Goal: Task Accomplishment & Management: Use online tool/utility

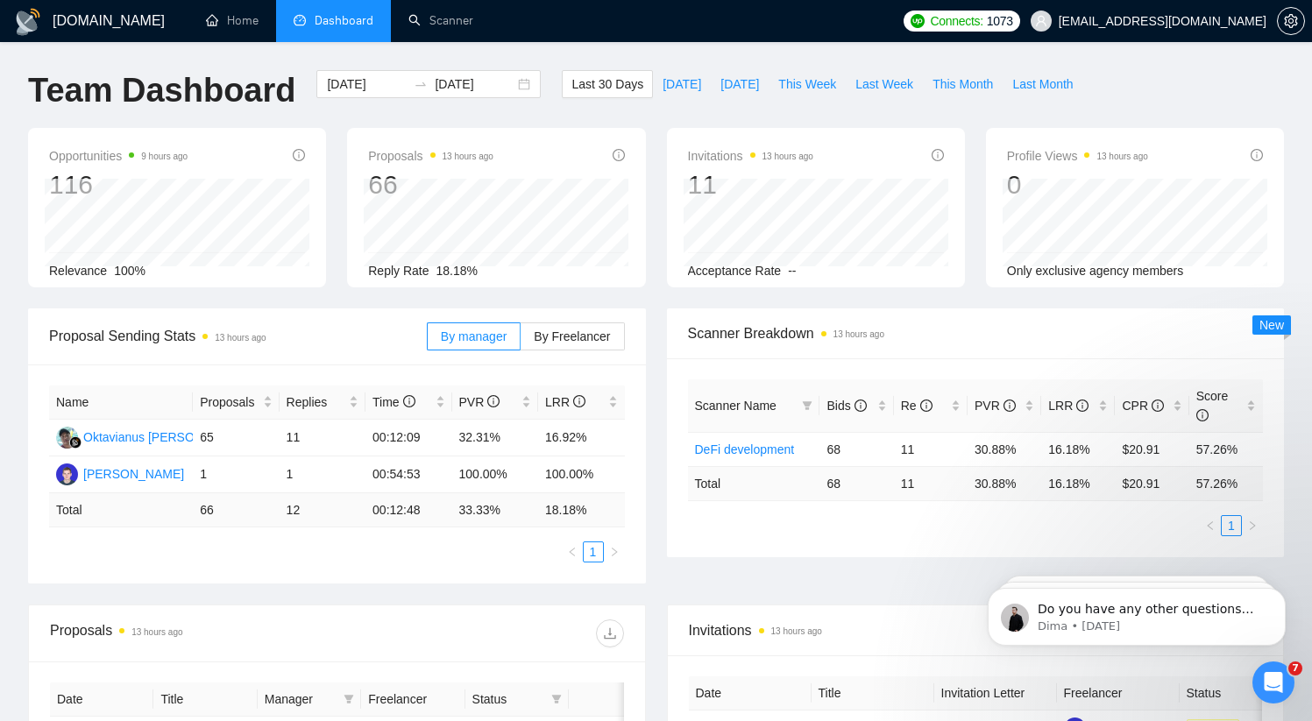
click at [718, 100] on div "Last 30 Days [DATE] [DATE] This Week Last Week This Month Last Month" at bounding box center [822, 99] width 542 height 58
click at [452, 24] on link "Scanner" at bounding box center [441, 20] width 65 height 15
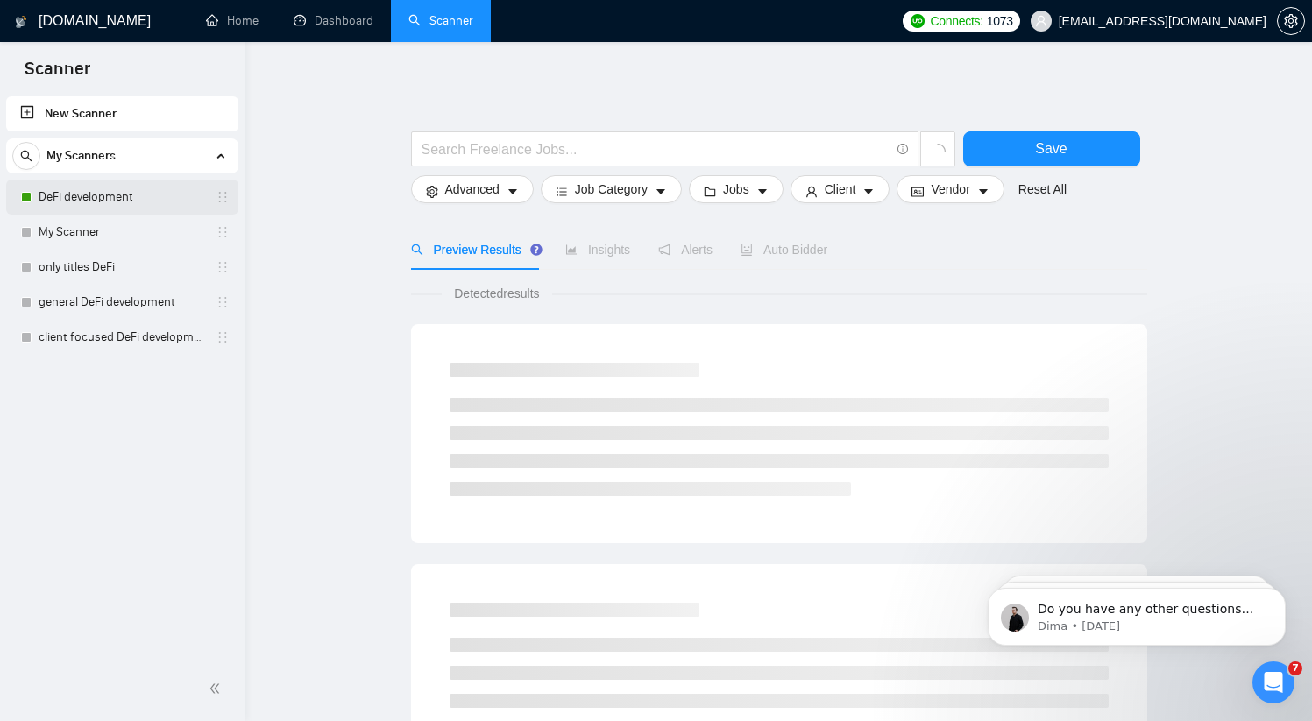
click at [102, 200] on link "DeFi development" at bounding box center [122, 197] width 167 height 35
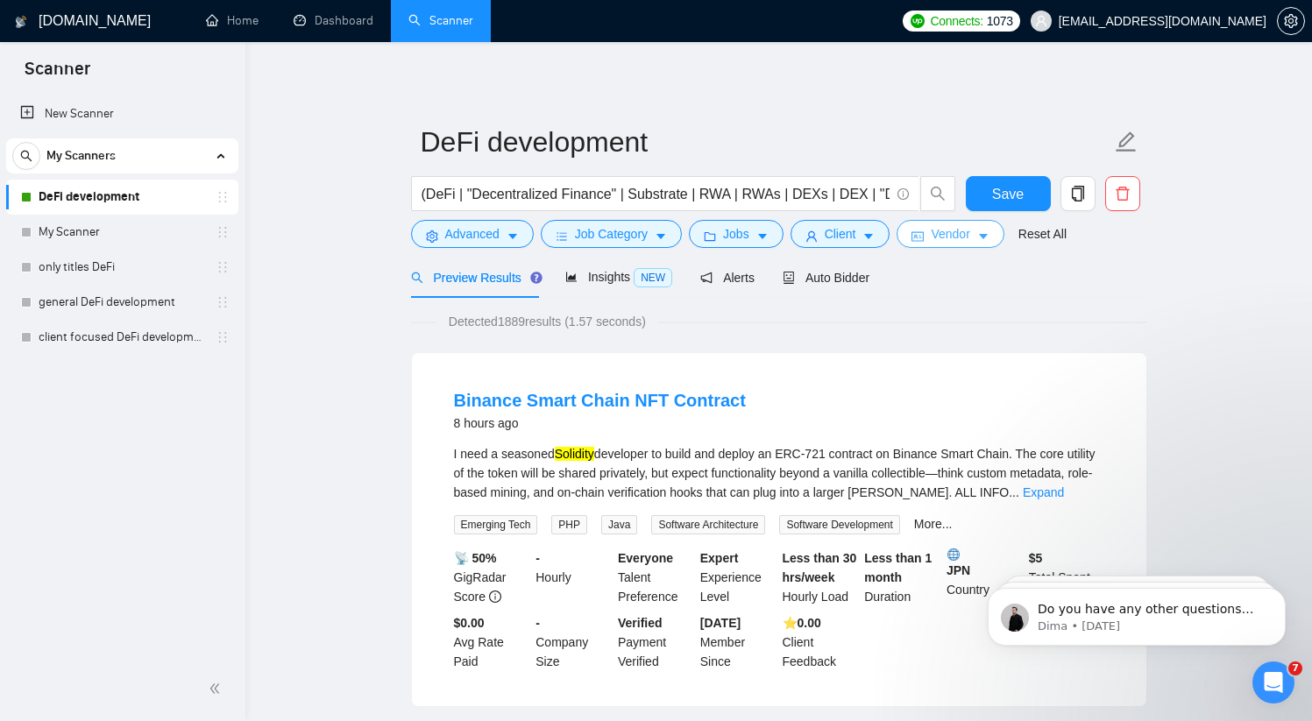
click at [970, 237] on span "Vendor" at bounding box center [950, 233] width 39 height 19
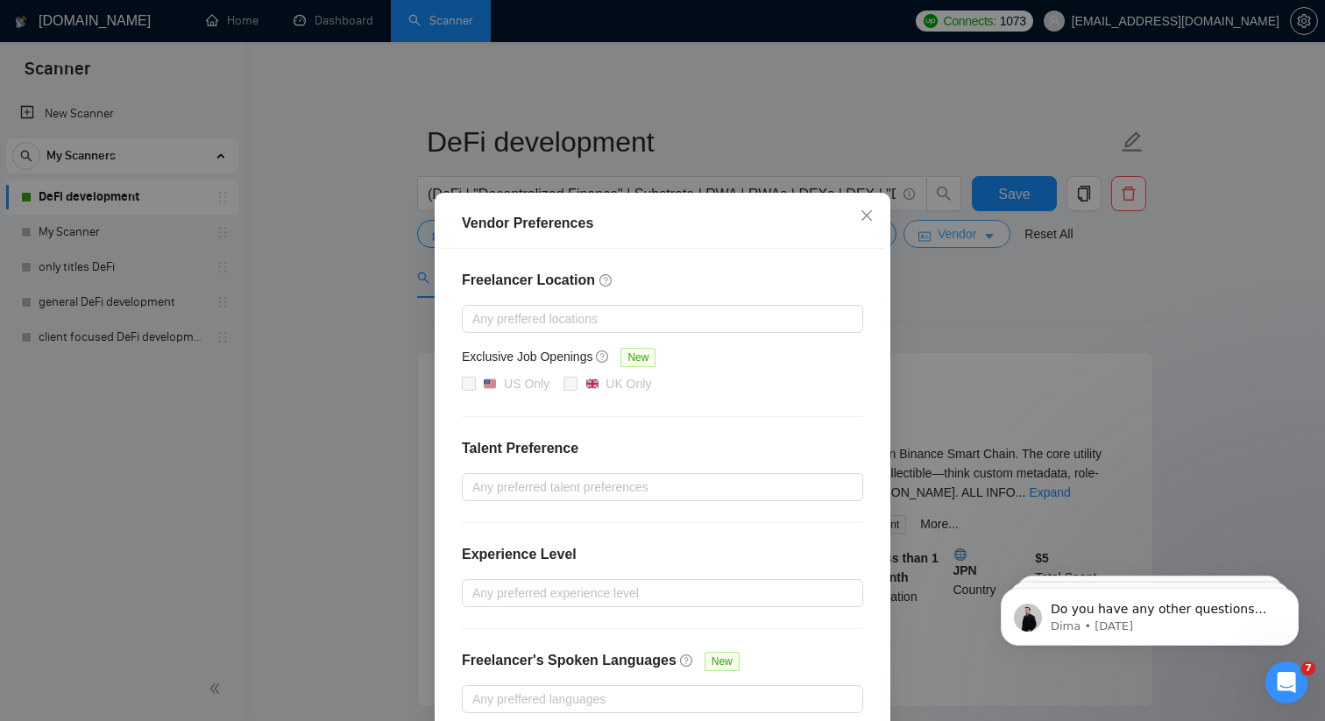
click at [978, 237] on div "Vendor Preferences Freelancer Location Any preffered locations Exclusive Job Op…" at bounding box center [662, 360] width 1325 height 721
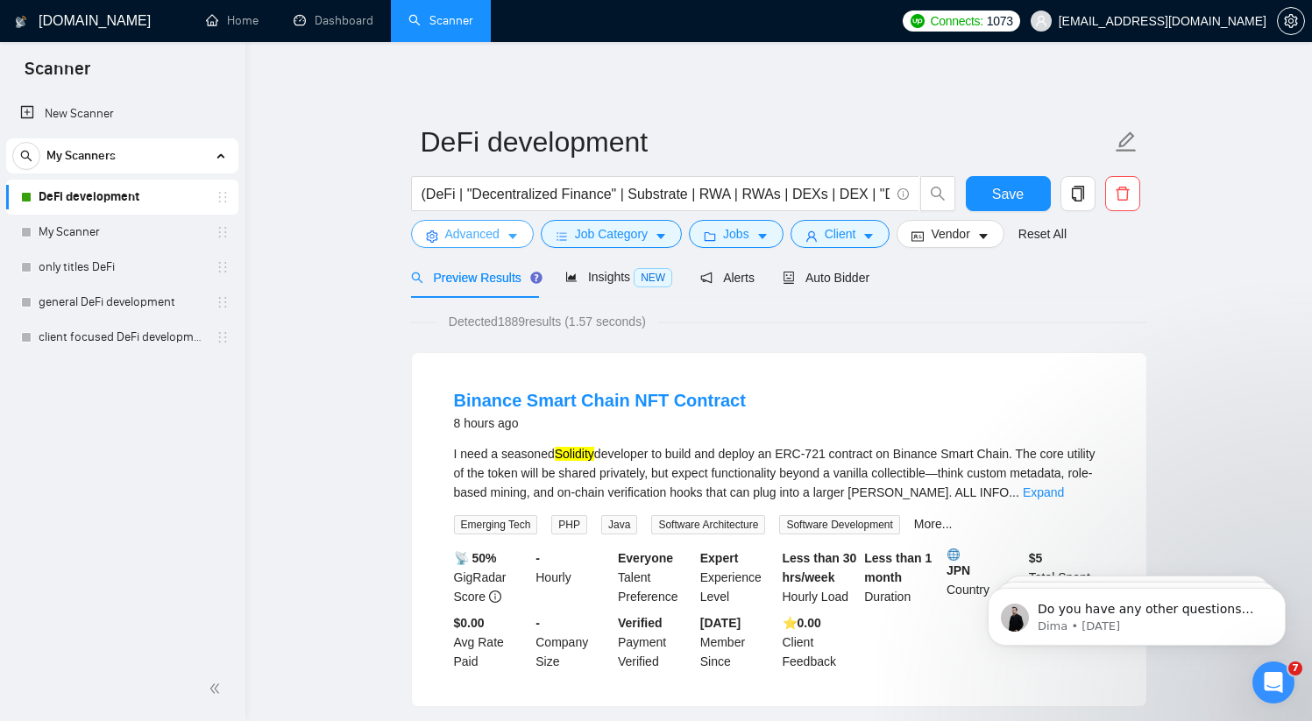
click at [511, 243] on icon "caret-down" at bounding box center [513, 237] width 12 height 12
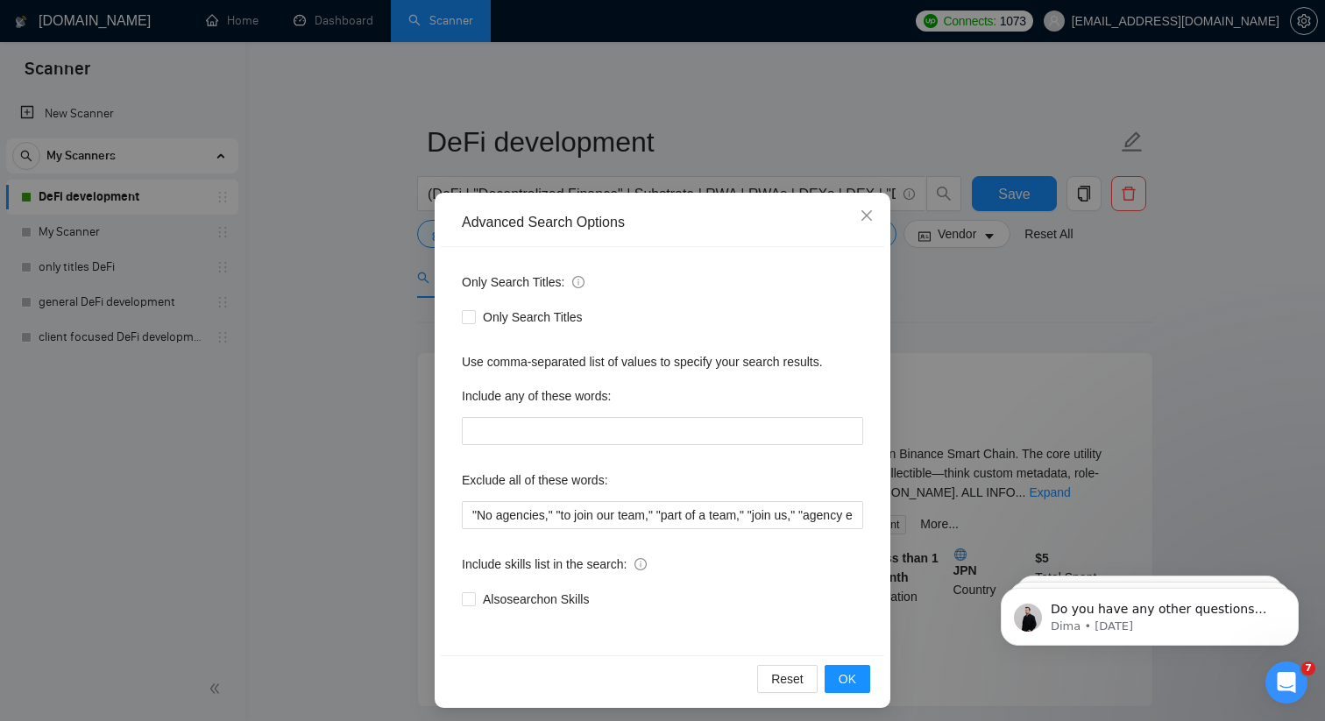
scroll to position [8, 0]
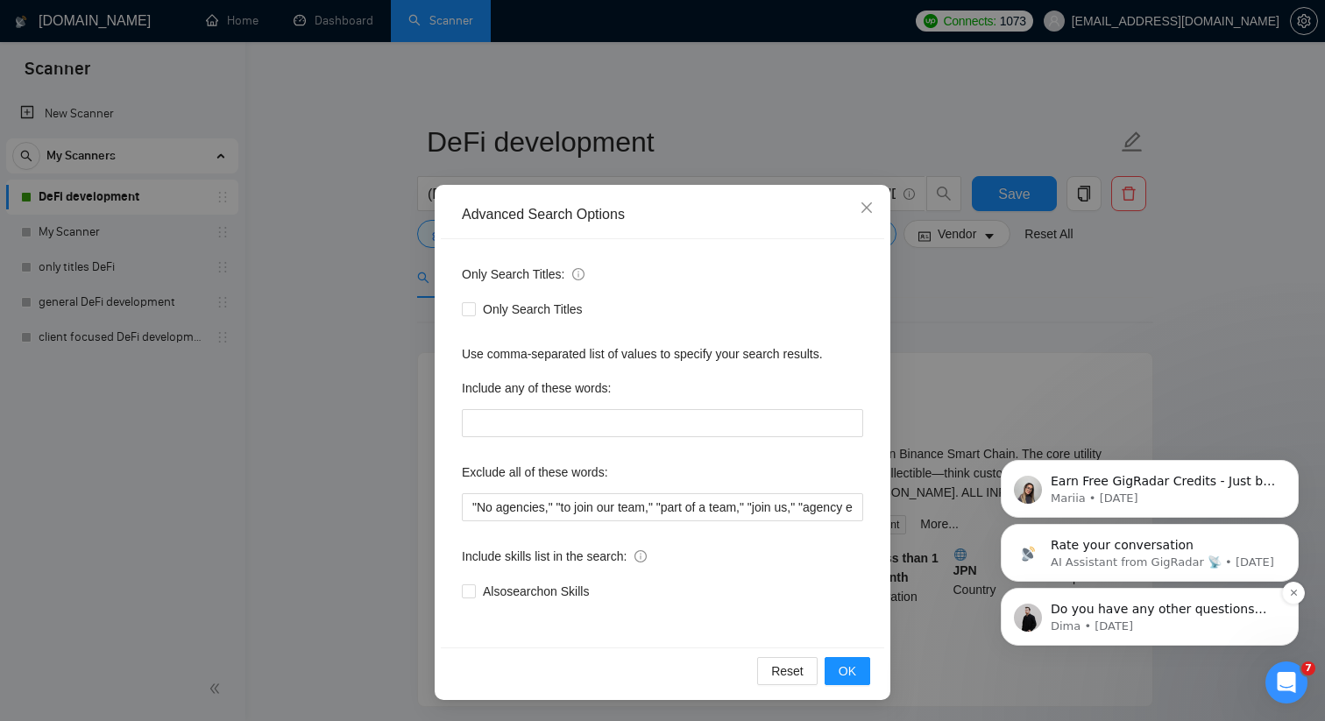
click at [1183, 628] on p "Dima • [DATE]" at bounding box center [1164, 627] width 226 height 16
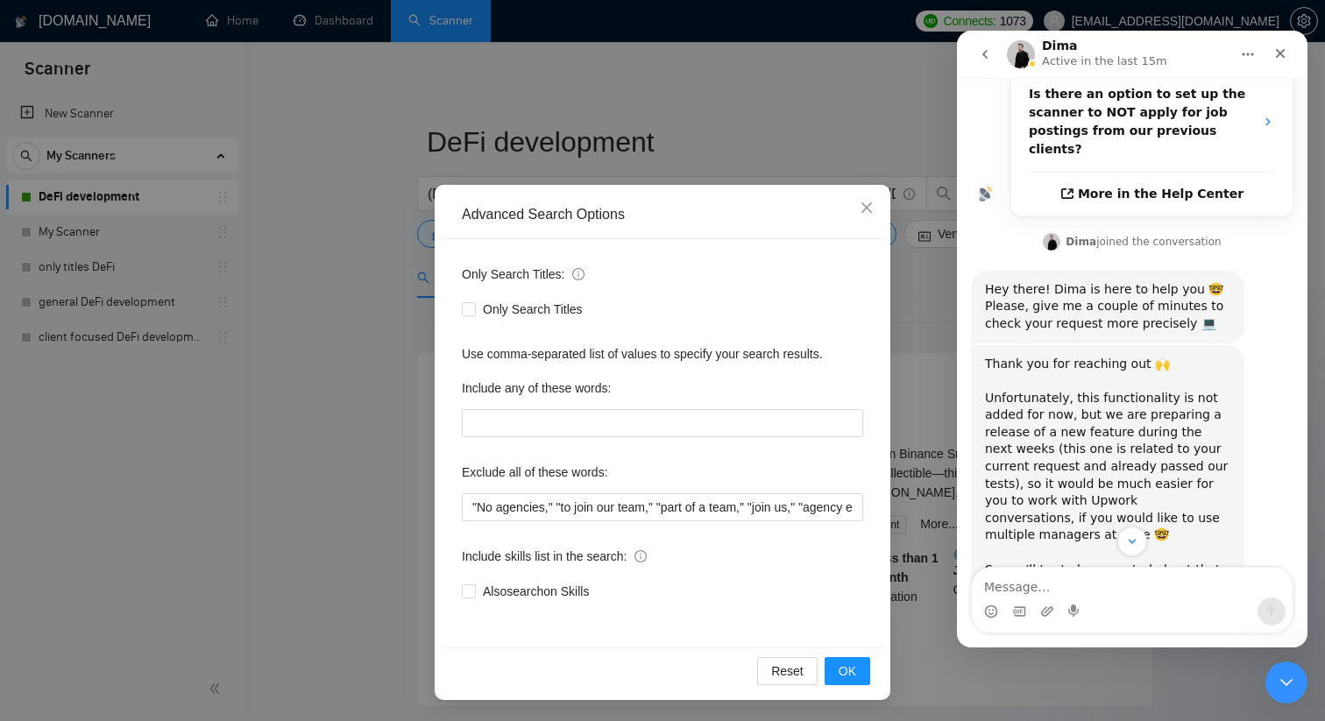
scroll to position [523, 0]
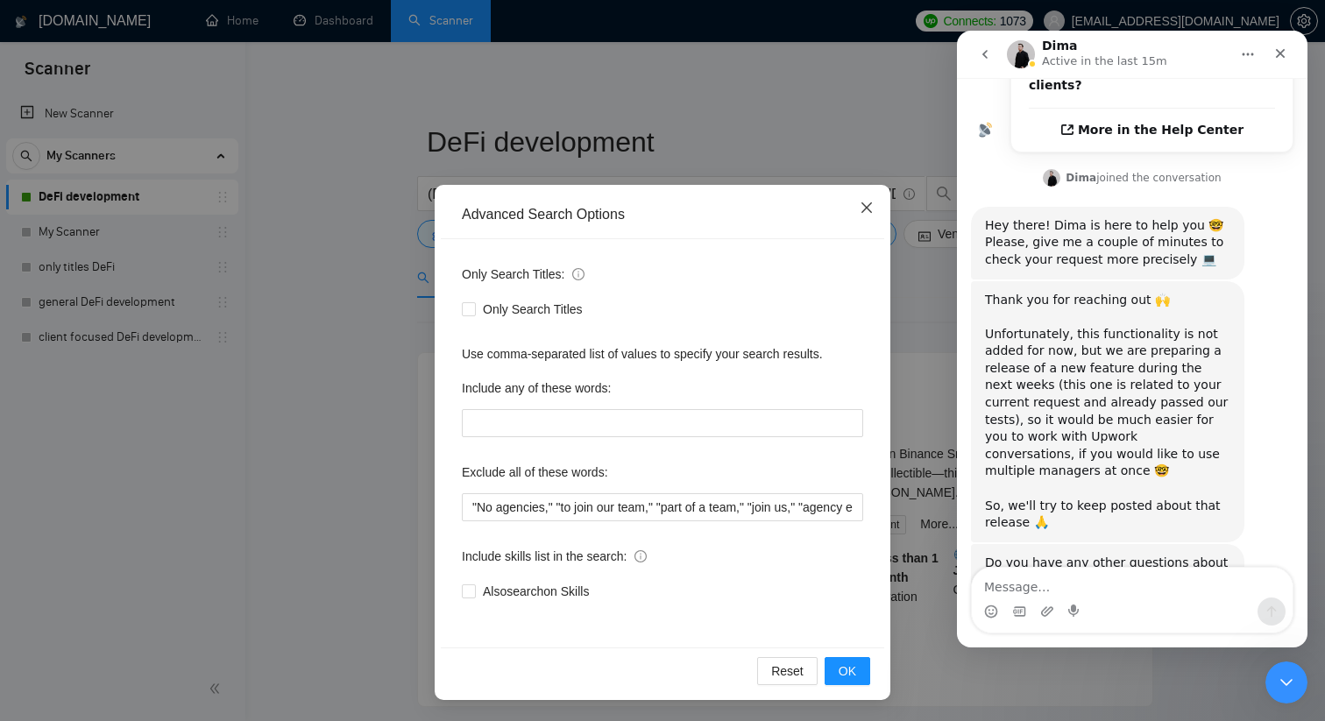
click at [862, 211] on icon "close" at bounding box center [867, 207] width 11 height 11
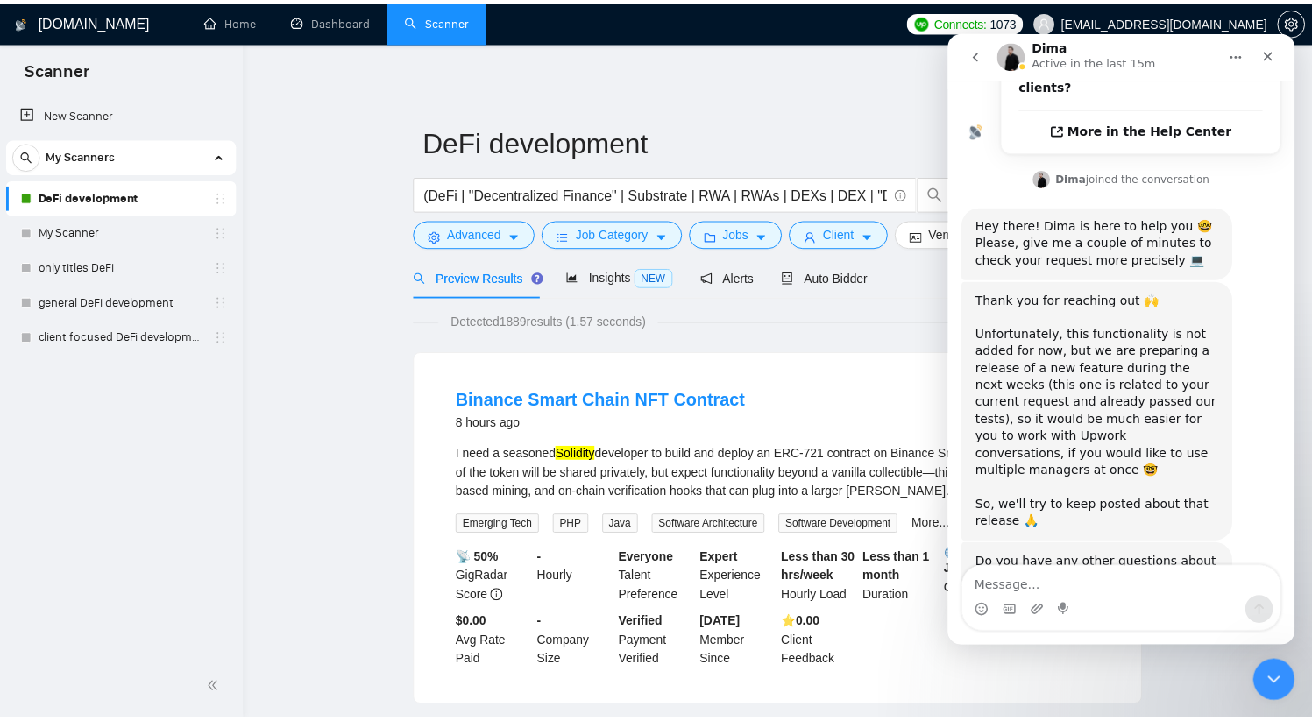
scroll to position [0, 0]
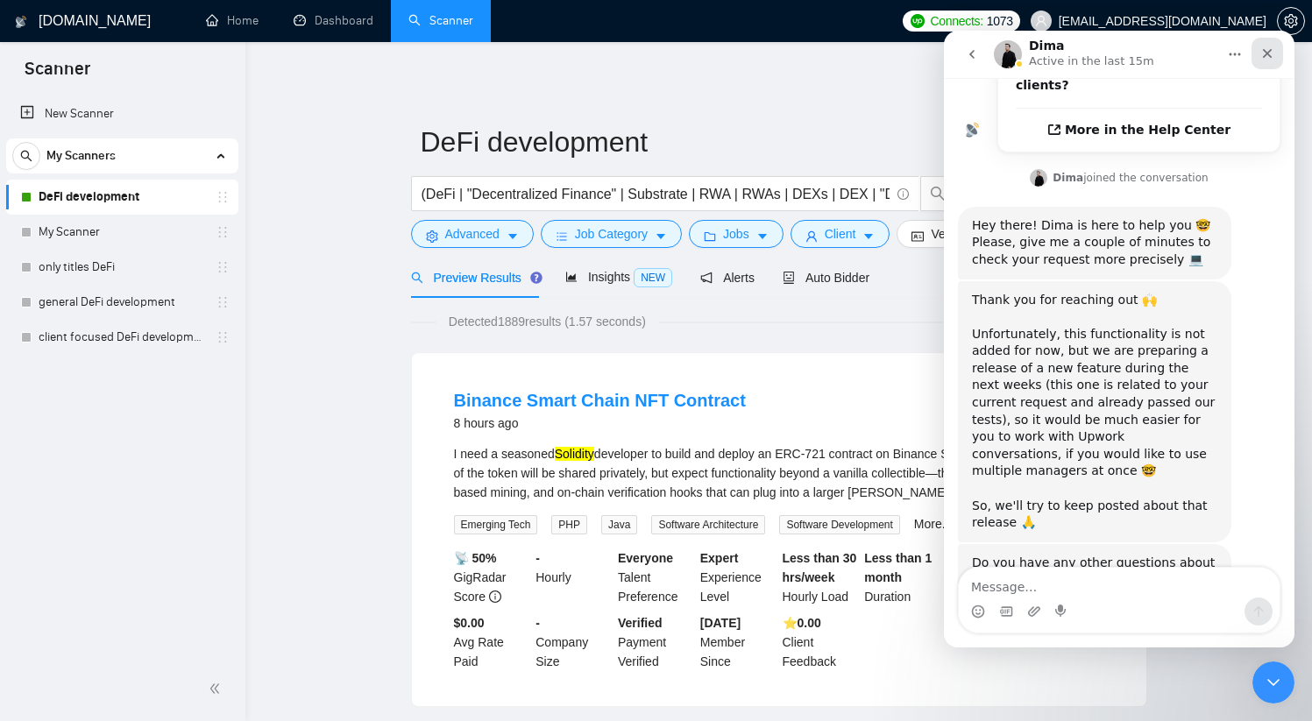
click at [1271, 58] on icon "Close" at bounding box center [1268, 53] width 14 height 14
